Goal: Task Accomplishment & Management: Use online tool/utility

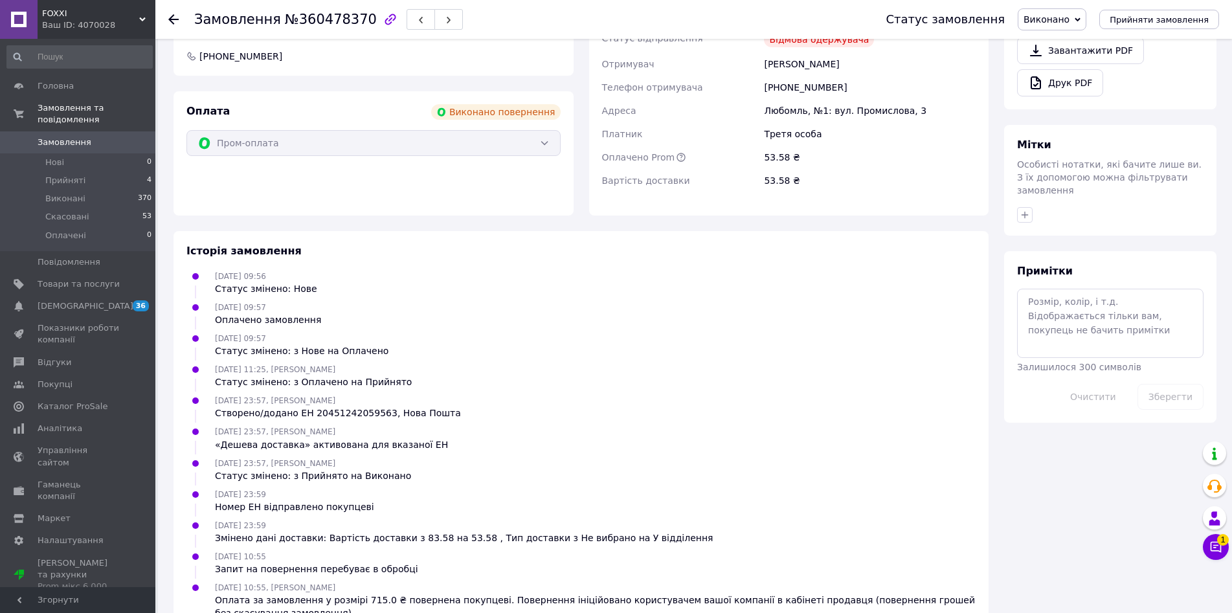
scroll to position [562, 0]
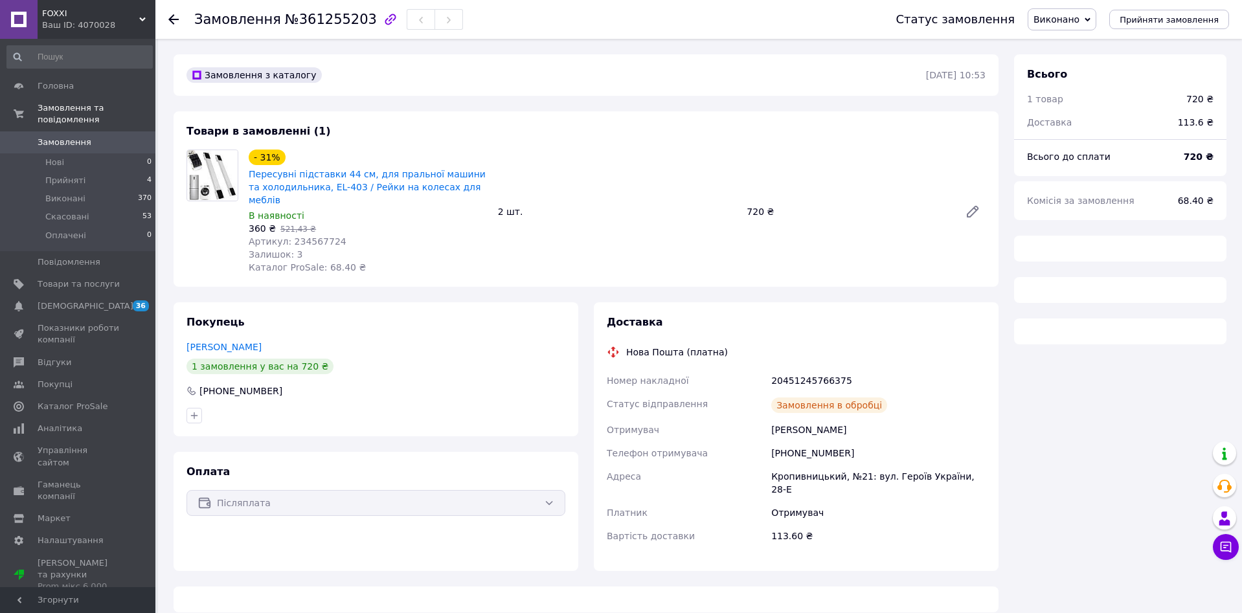
click at [311, 236] on span "Артикул: 234567724" at bounding box center [298, 241] width 98 height 10
copy span "234567724"
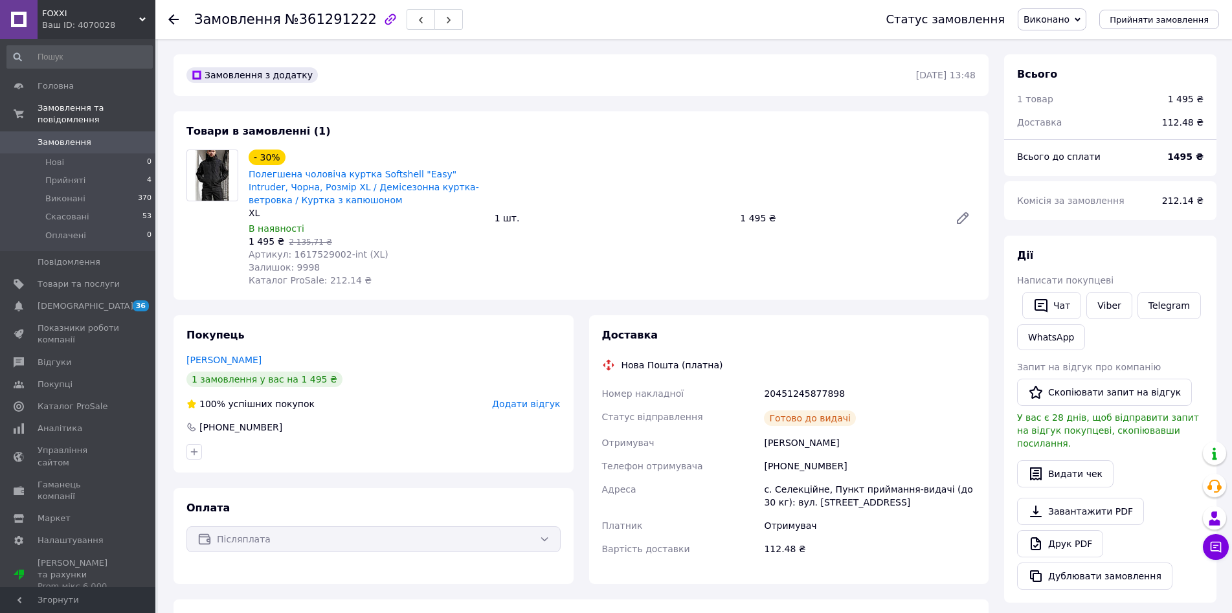
click at [313, 253] on span "Артикул: 1617529002-int (XL)" at bounding box center [319, 254] width 140 height 10
copy span "1617529002"
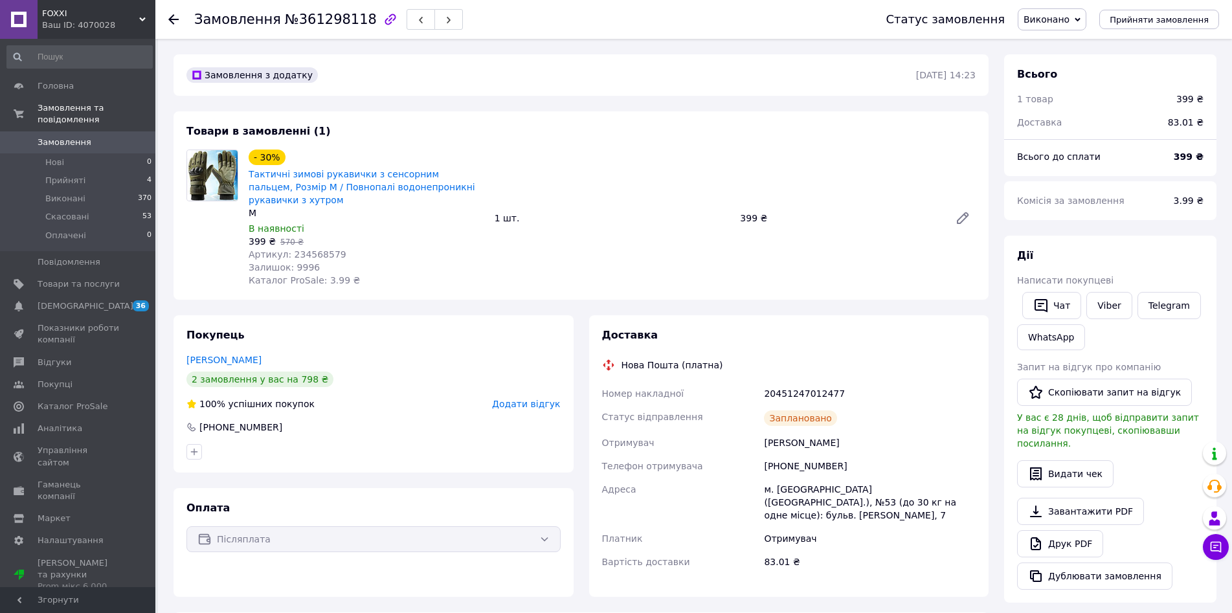
click at [308, 256] on span "Артикул: 234568579" at bounding box center [298, 254] width 98 height 10
copy span "234568579"
click at [319, 185] on link "Тактичні зимові рукавички з сенсорним пальцем, Розмір М / Повнопалі водонепрони…" at bounding box center [362, 187] width 227 height 36
click at [300, 251] on span "Артикул: 1590399975-int (XL)" at bounding box center [319, 254] width 140 height 10
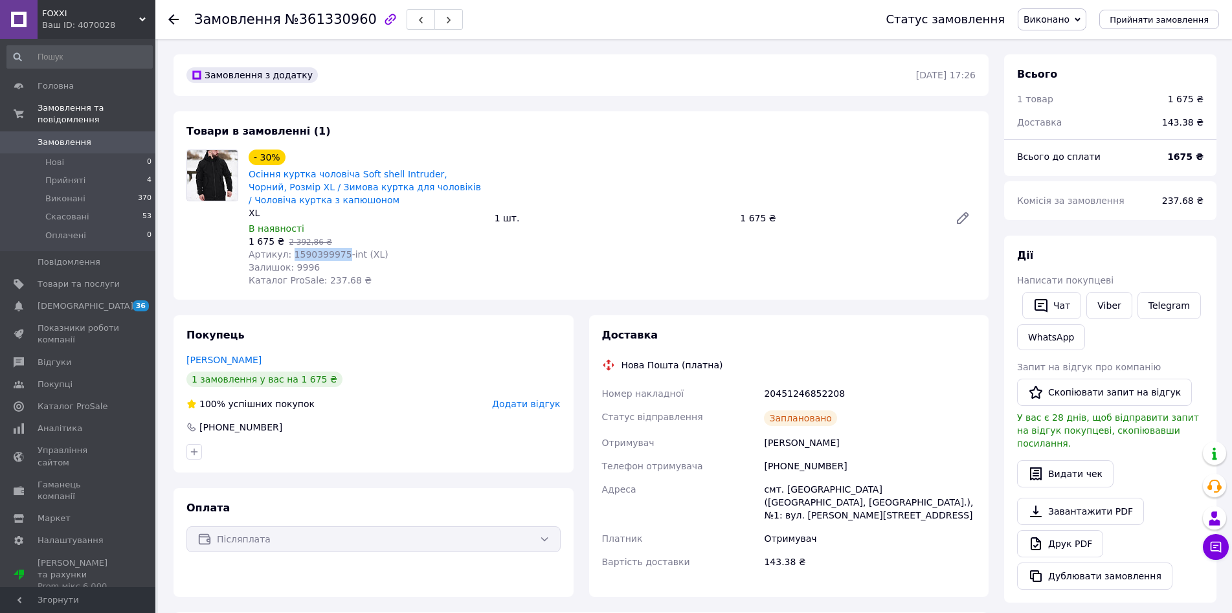
click at [301, 251] on span "Артикул: 1590399975-int (XL)" at bounding box center [319, 254] width 140 height 10
copy span "1590399975"
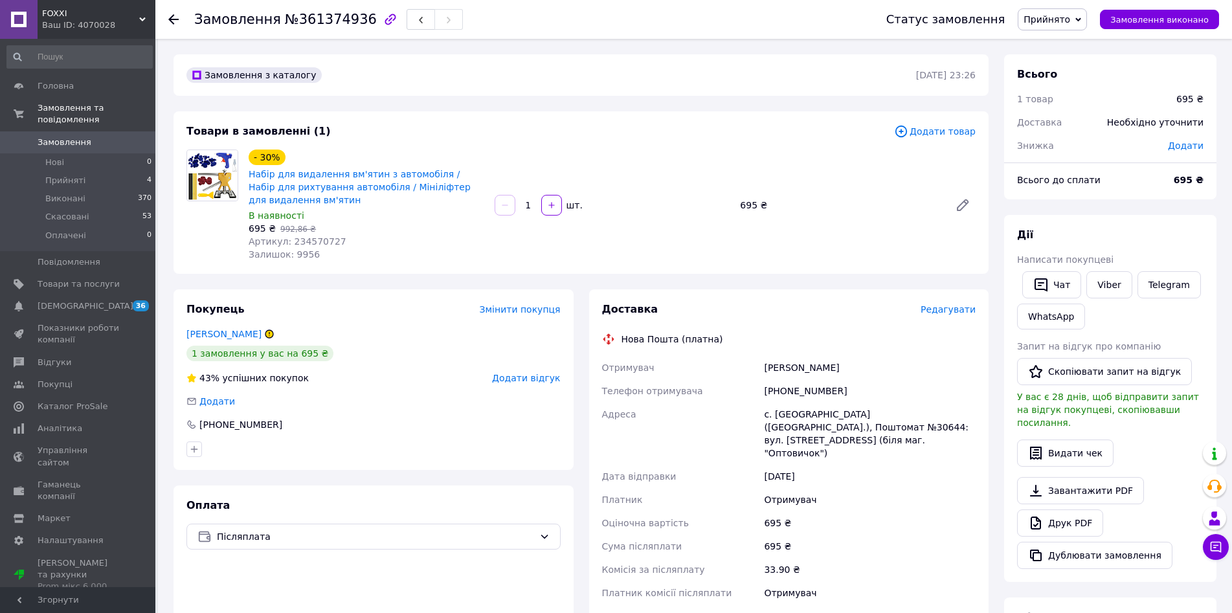
click at [309, 240] on span "Артикул: 234570727" at bounding box center [298, 241] width 98 height 10
copy span "234570727"
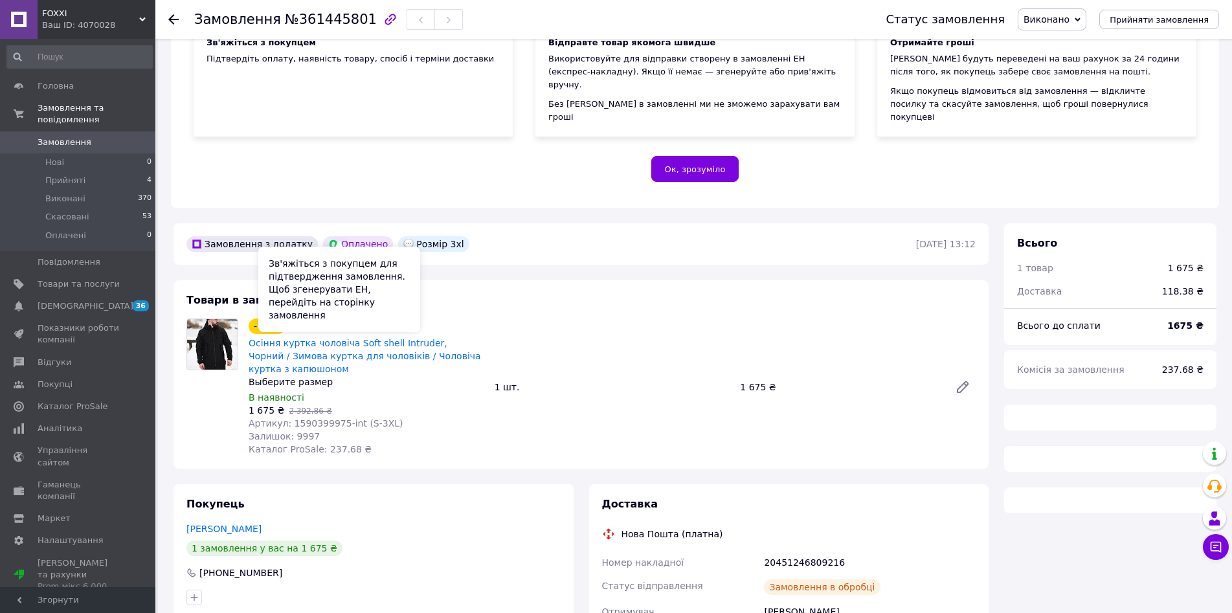
scroll to position [259, 0]
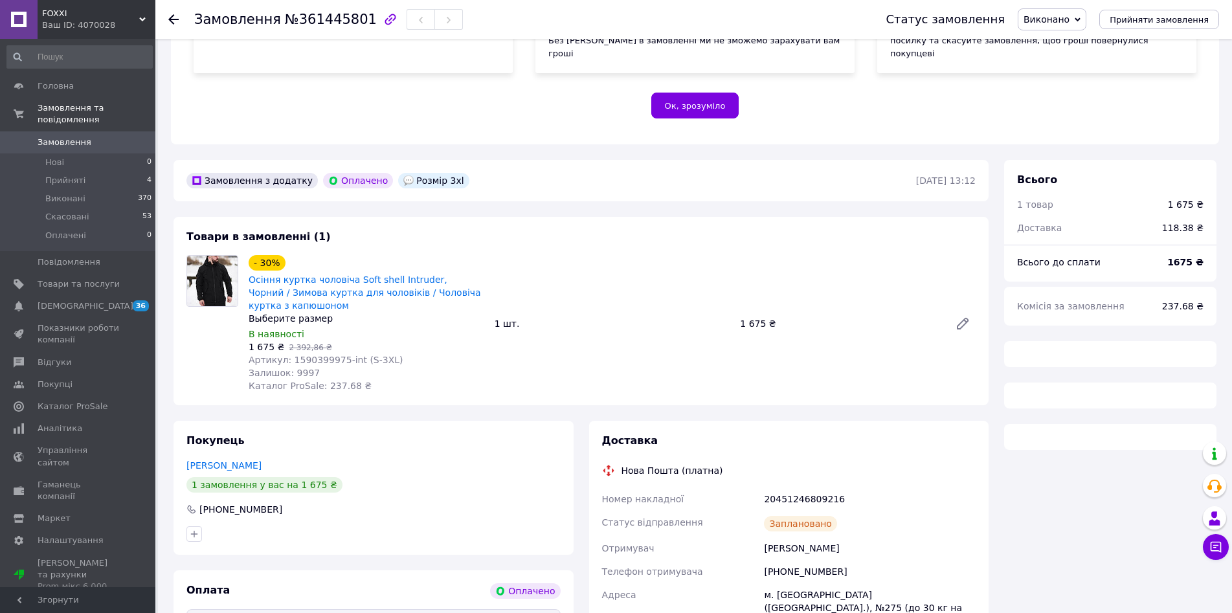
click at [321, 355] on span "Артикул: 1590399975-int (S-3XL)" at bounding box center [326, 360] width 155 height 10
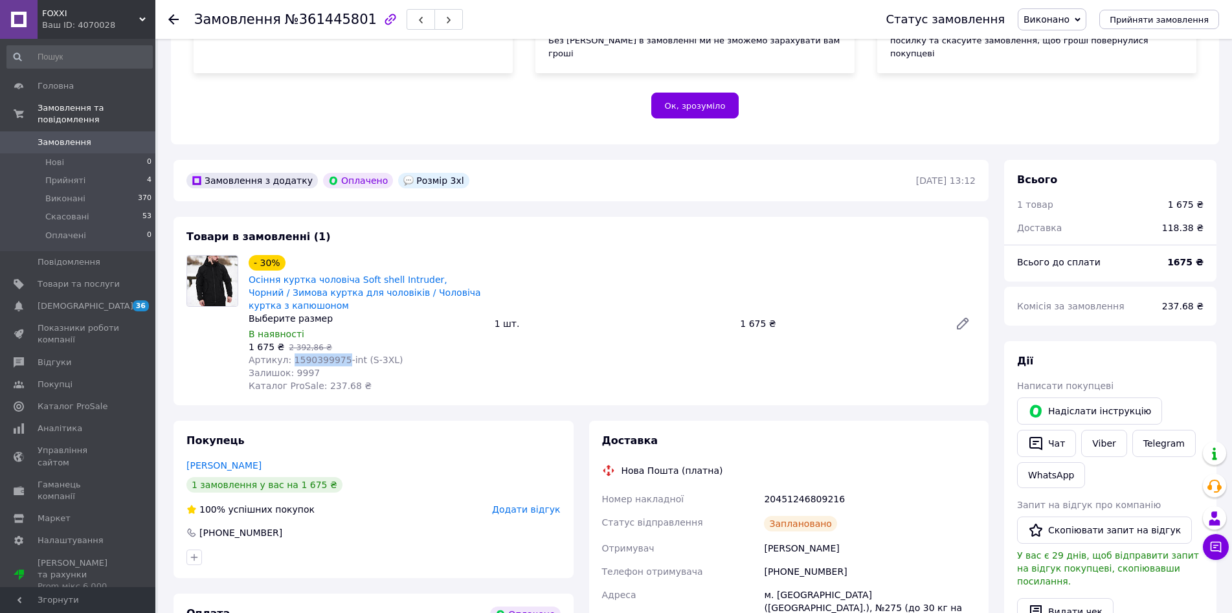
click at [321, 355] on span "Артикул: 1590399975-int (S-3XL)" at bounding box center [326, 360] width 155 height 10
copy span "1590399975"
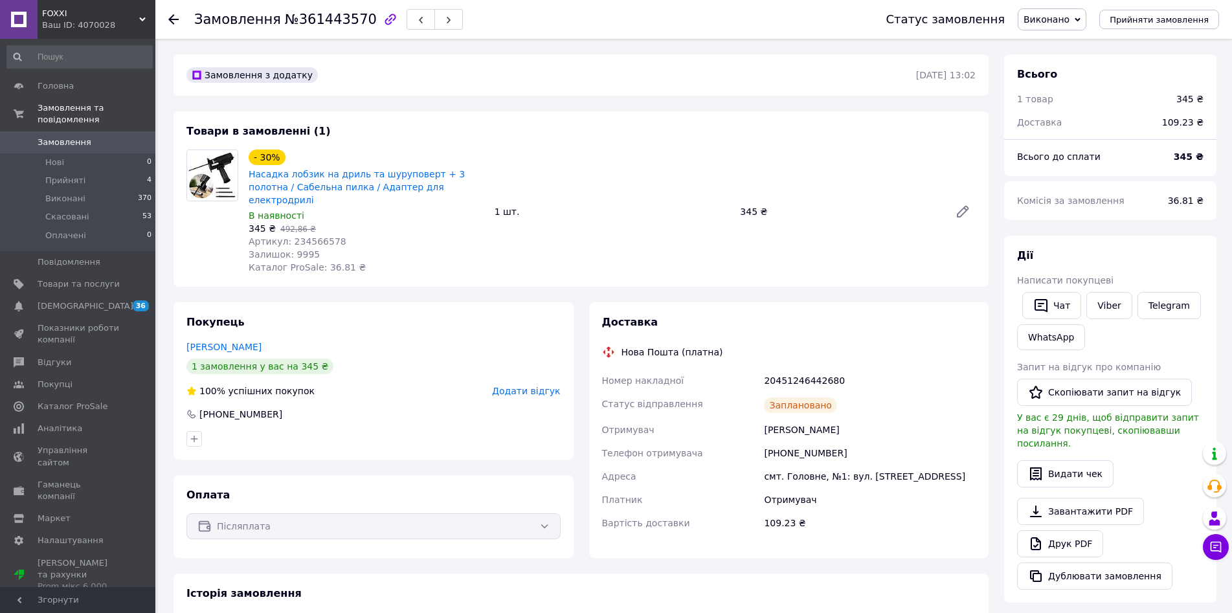
click at [317, 236] on span "Артикул: 234566578" at bounding box center [298, 241] width 98 height 10
copy span "234566578"
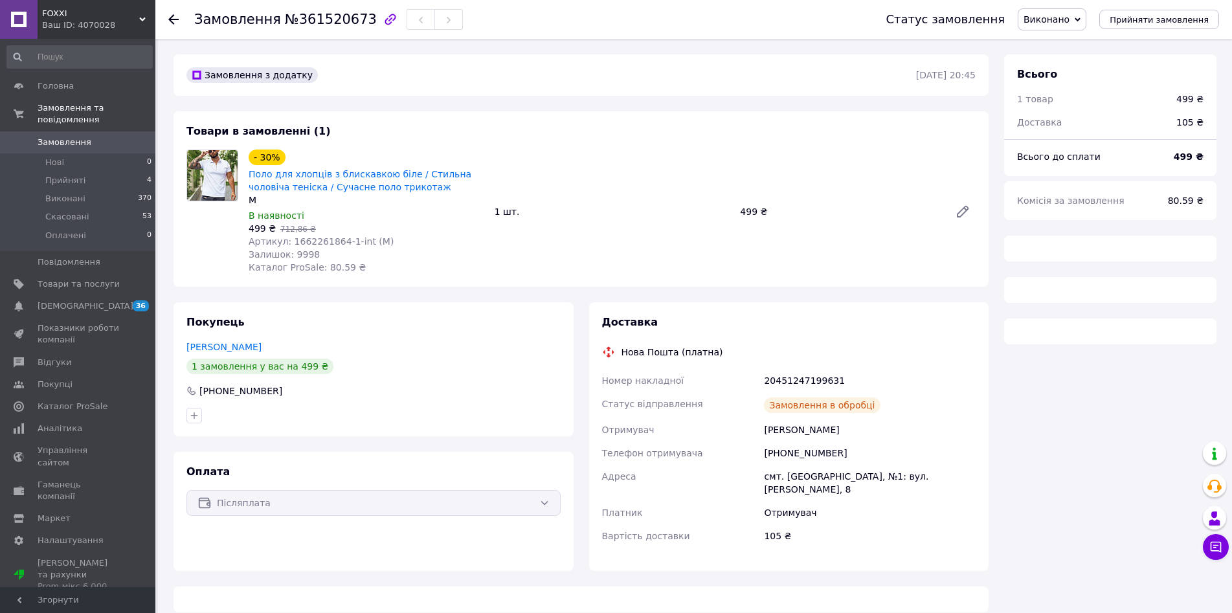
click at [324, 238] on span "Артикул: 1662261864-1-int (M)" at bounding box center [321, 241] width 145 height 10
copy span "1662261864"
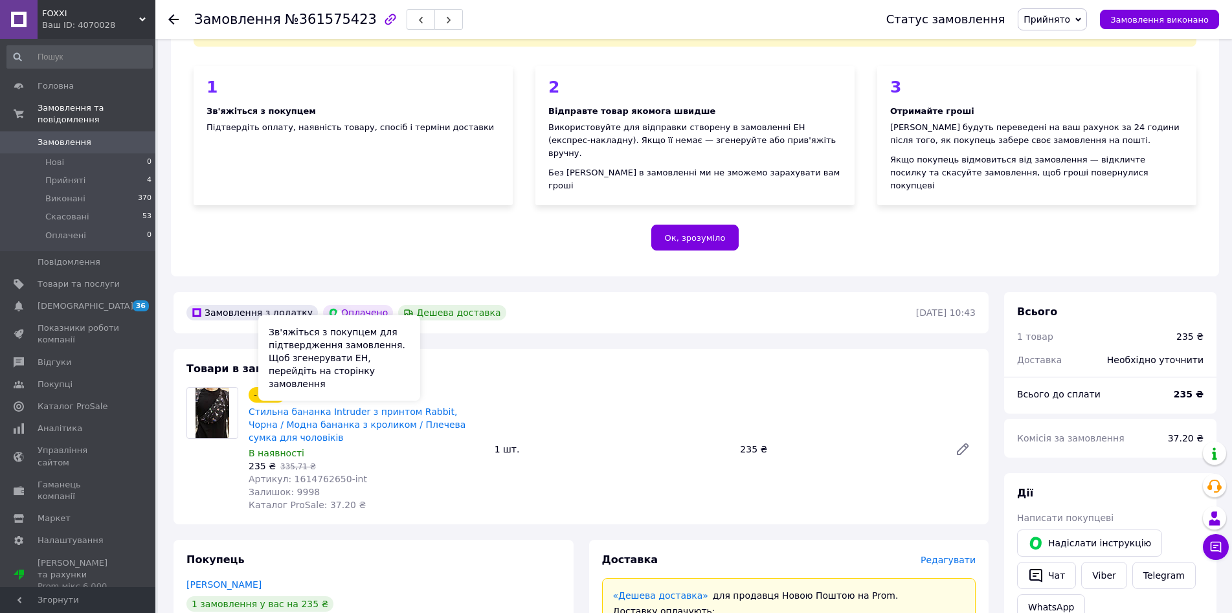
scroll to position [129, 0]
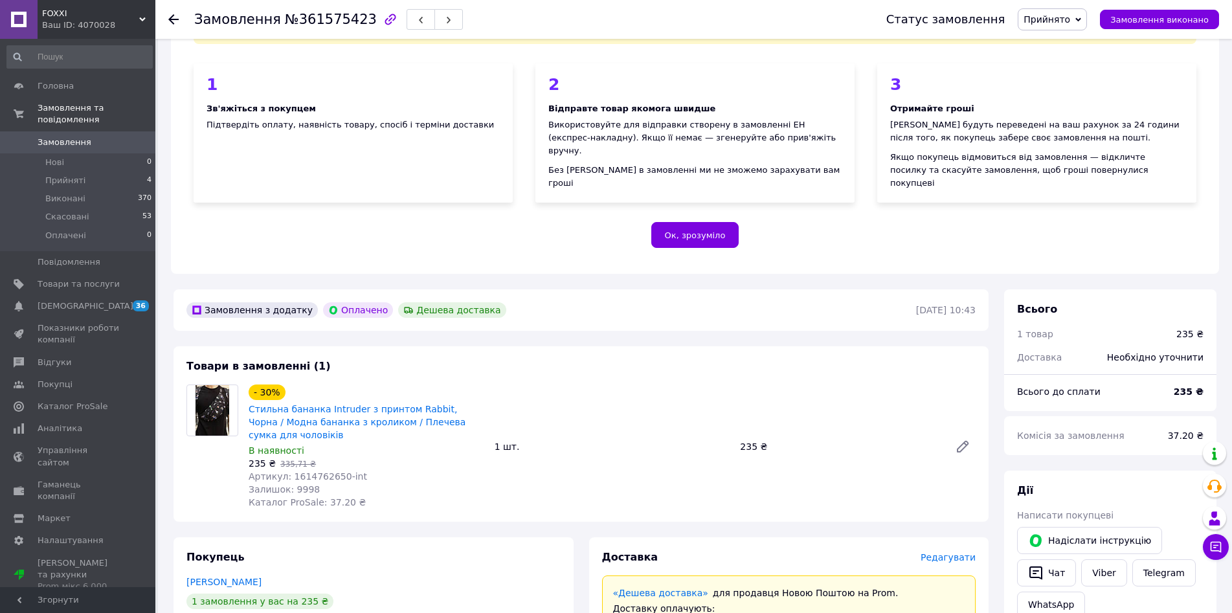
click at [315, 471] on span "Артикул: 1614762650-int" at bounding box center [308, 476] width 118 height 10
copy span "1614762650"
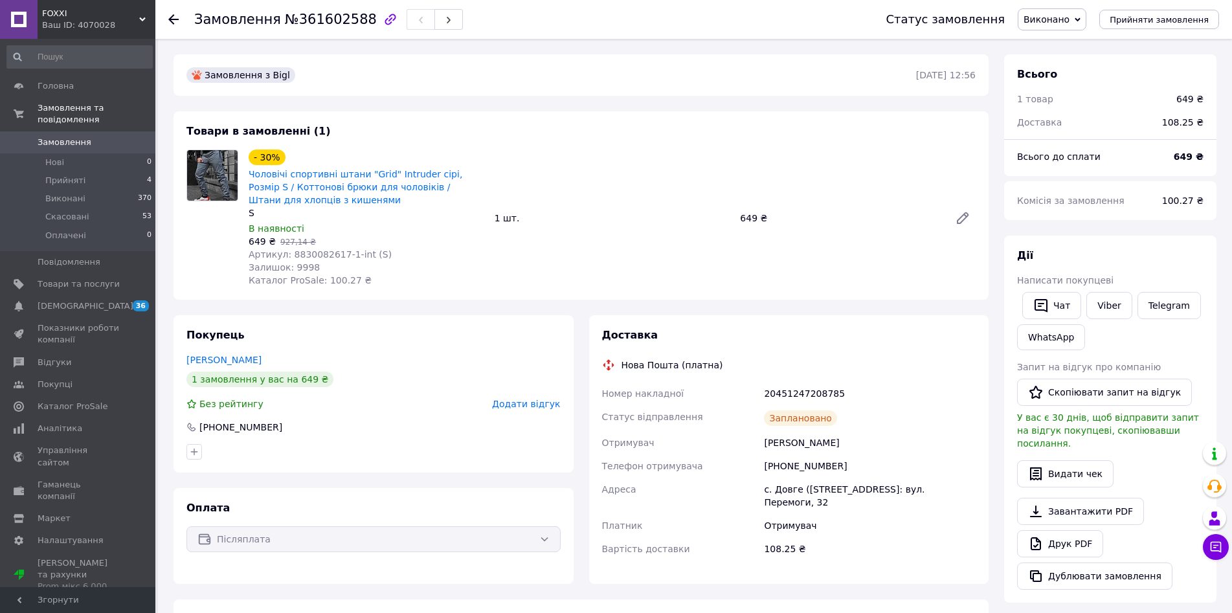
click at [313, 255] on span "Артикул: 8830082617-1-int (S)" at bounding box center [320, 254] width 143 height 10
copy span "8830082617"
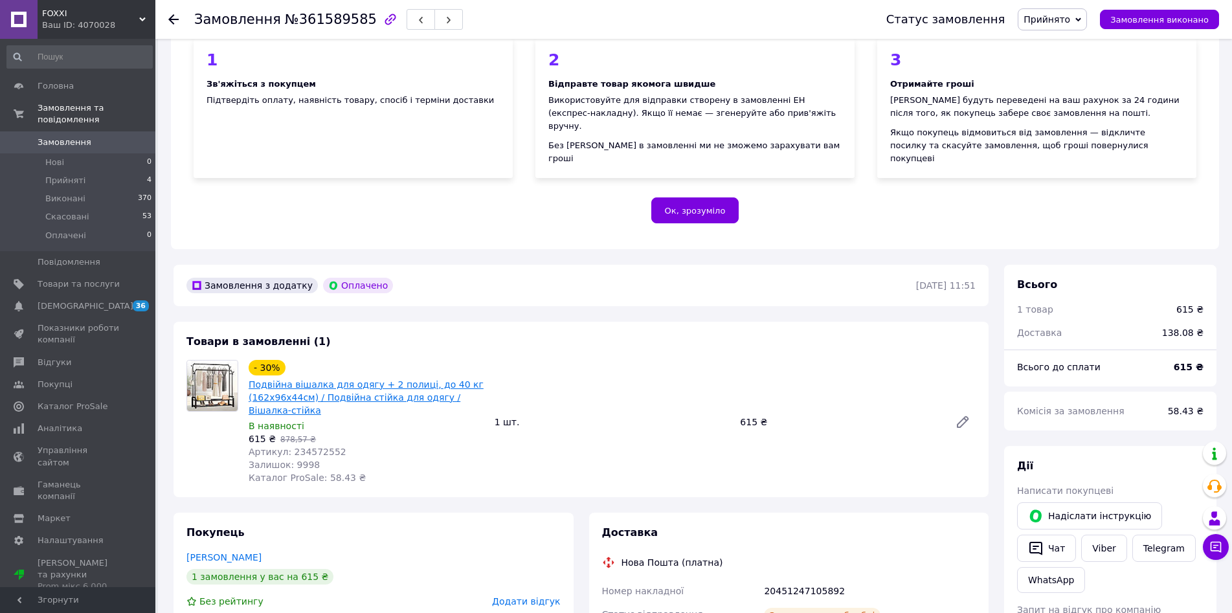
scroll to position [259, 0]
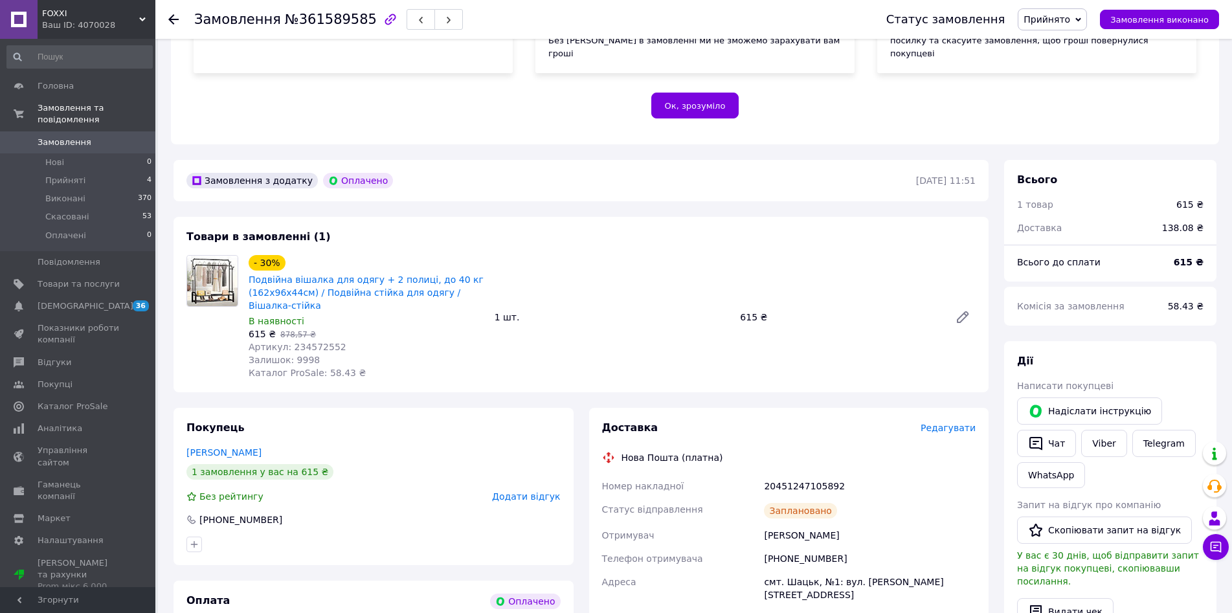
click at [312, 342] on span "Артикул: 234572552" at bounding box center [298, 347] width 98 height 10
copy span "234572552"
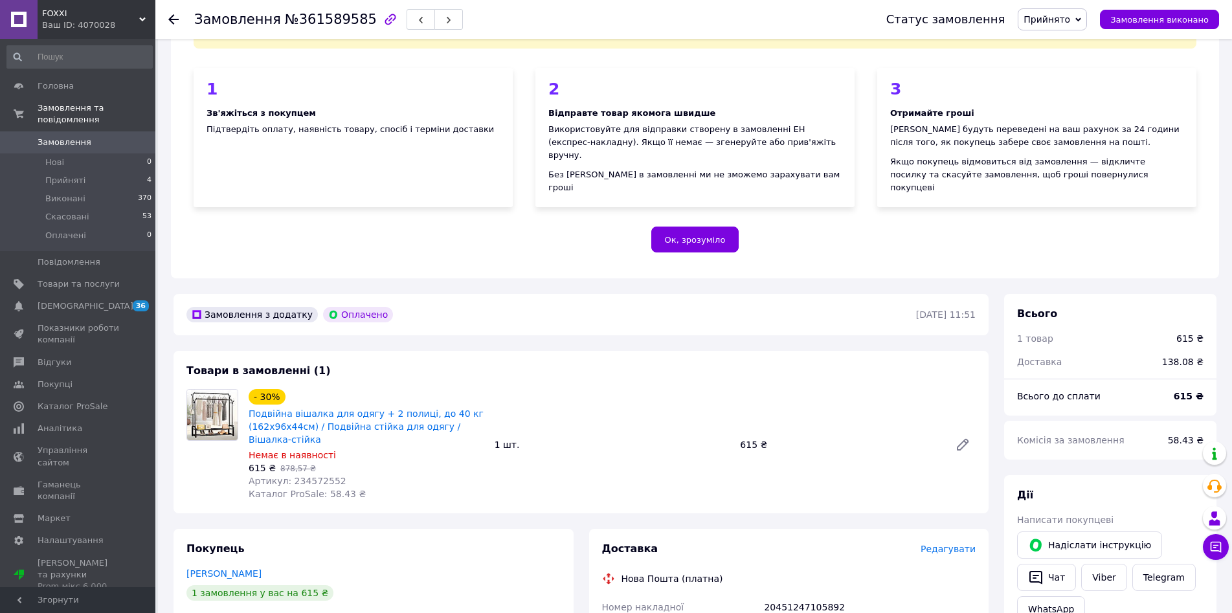
scroll to position [129, 0]
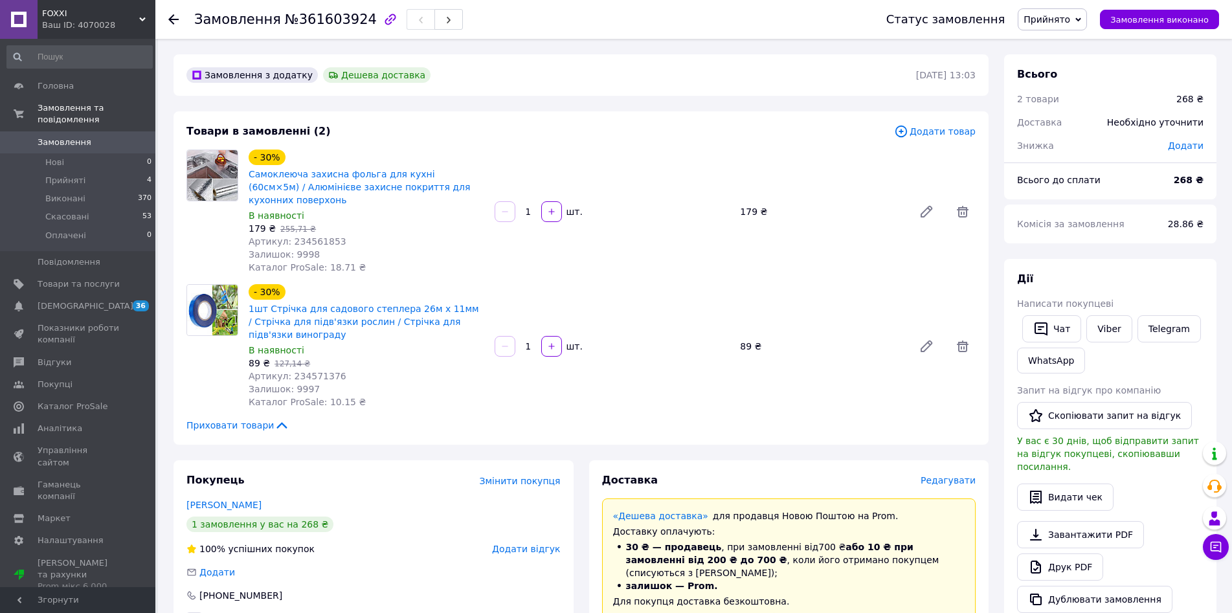
click at [311, 248] on div "Залишок: 9998" at bounding box center [367, 254] width 236 height 13
click at [316, 236] on span "Артикул: 234561853" at bounding box center [298, 241] width 98 height 10
copy span "234561853"
click at [319, 371] on span "Артикул: 234571376" at bounding box center [298, 376] width 98 height 10
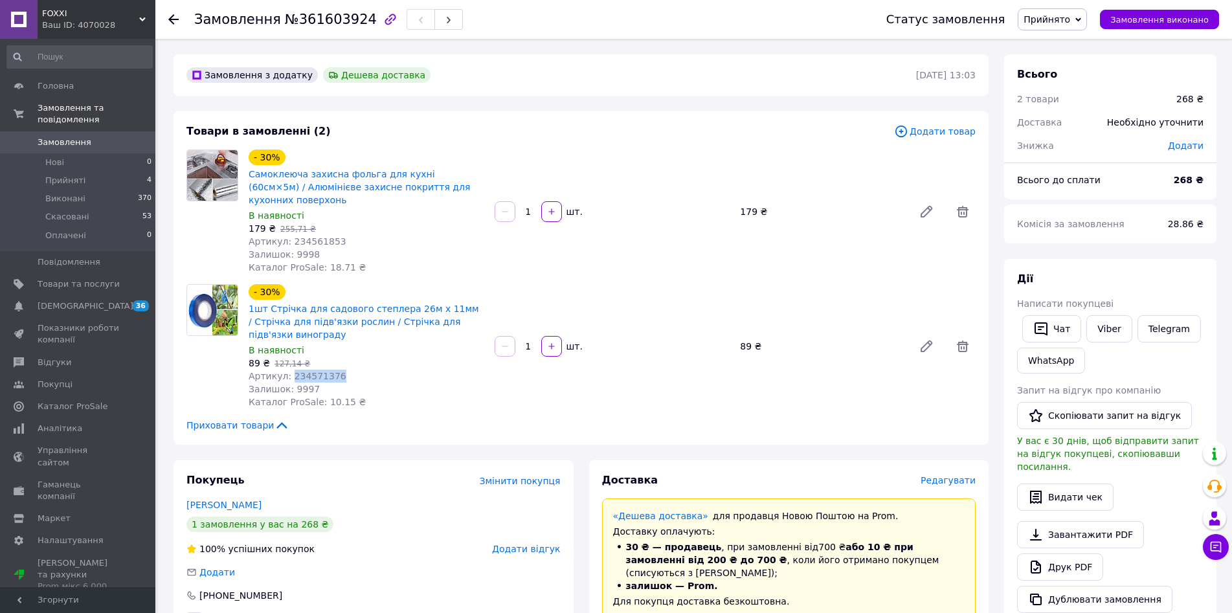
click at [319, 371] on span "Артикул: 234571376" at bounding box center [298, 376] width 98 height 10
copy span "234571376"
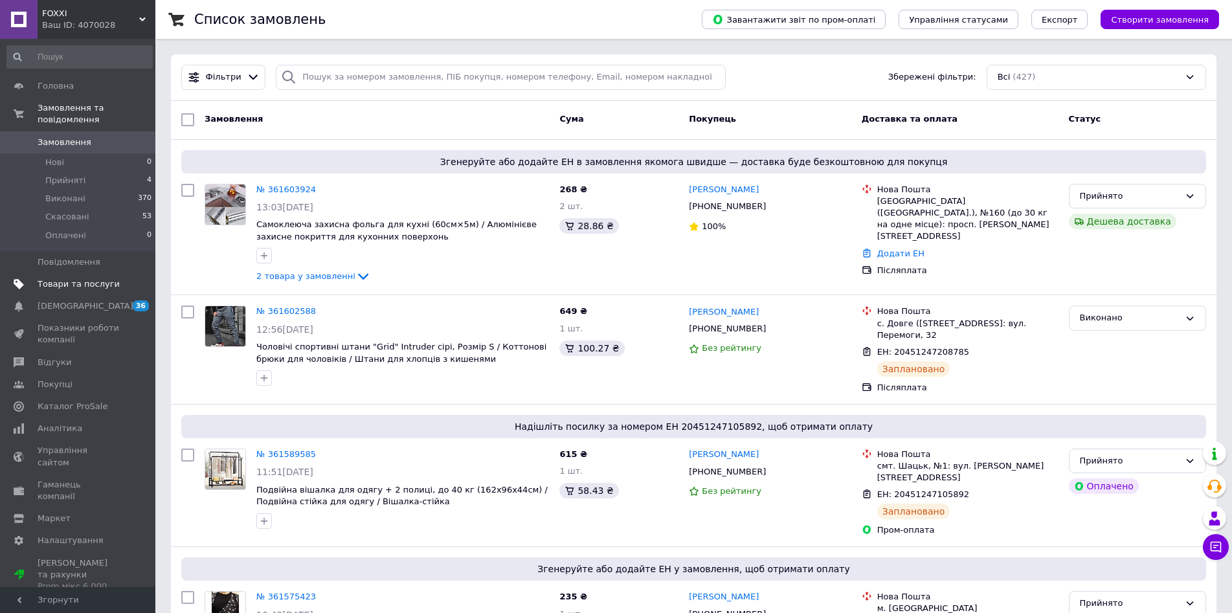
click at [109, 278] on span "Товари та послуги" at bounding box center [79, 284] width 82 height 12
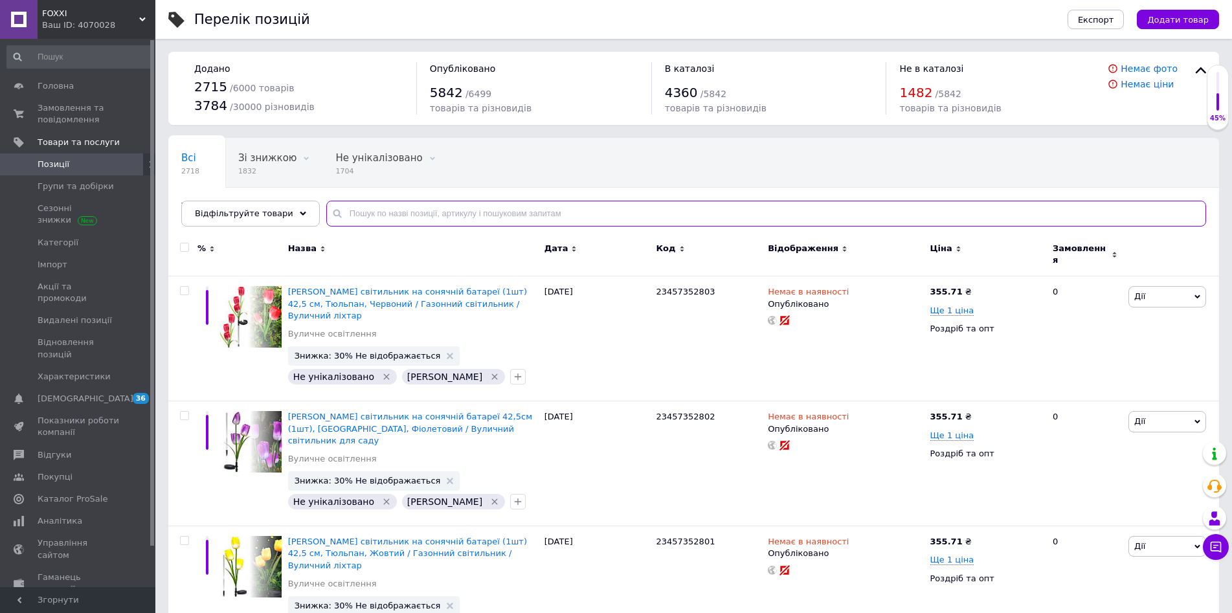
click at [399, 211] on input "text" at bounding box center [766, 214] width 880 height 26
paste input "23456776002"
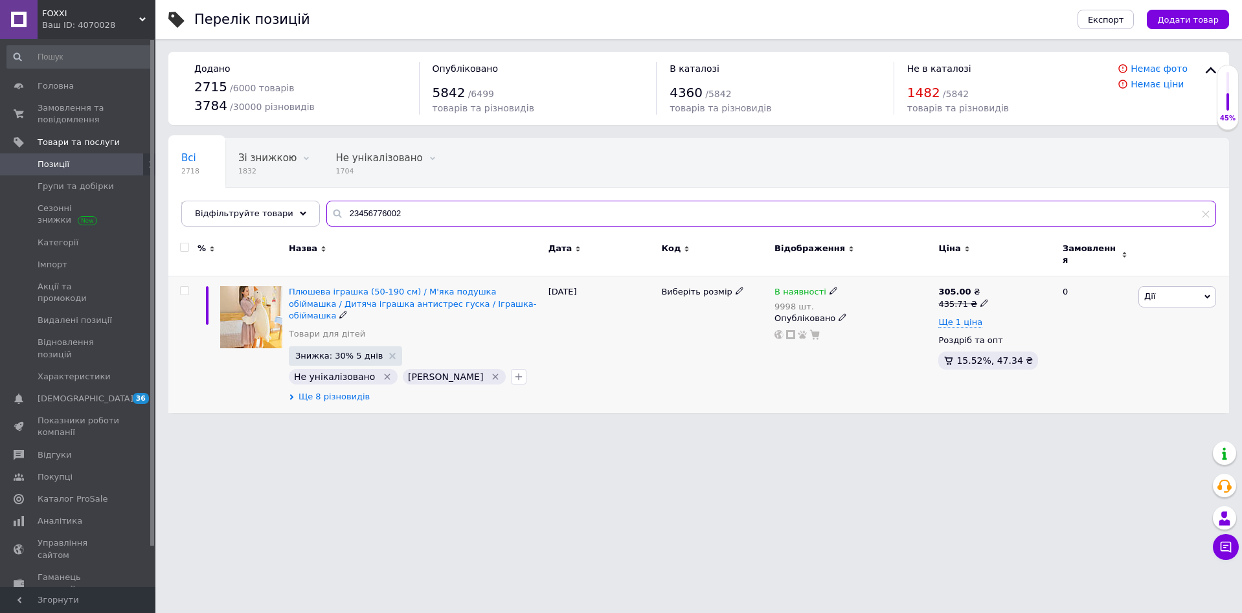
type input "23456776002"
click at [344, 391] on span "Ще 8 різновидів" at bounding box center [333, 397] width 71 height 12
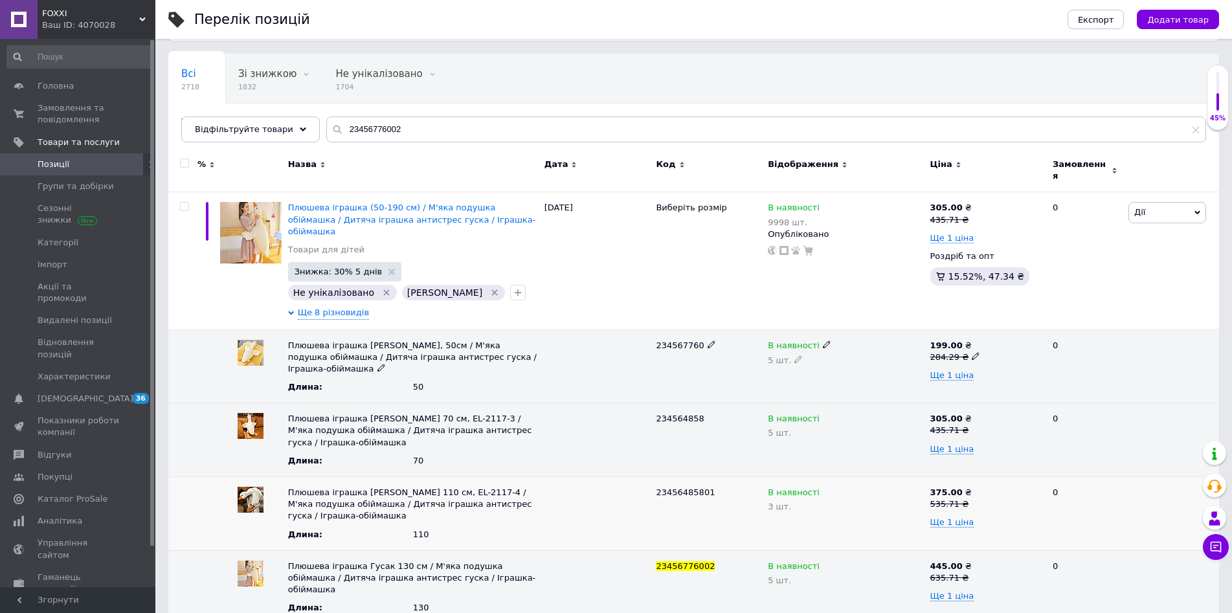
scroll to position [312, 0]
